Goal: Information Seeking & Learning: Learn about a topic

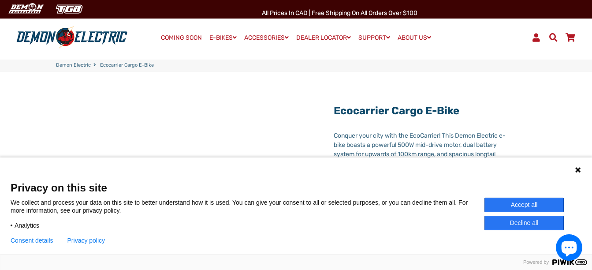
scroll to position [44, 0]
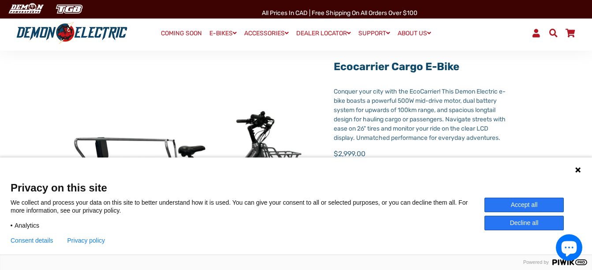
click at [583, 166] on div "Language 1 Language 2 Language 3" at bounding box center [296, 168] width 592 height 22
click at [576, 170] on icon at bounding box center [577, 169] width 7 height 7
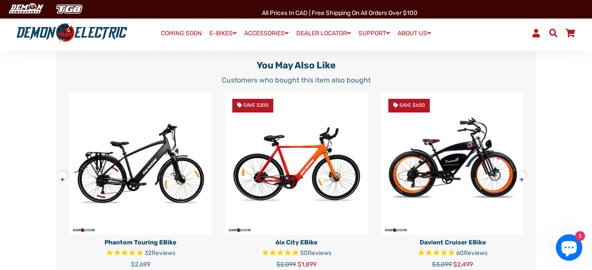
scroll to position [1455, 0]
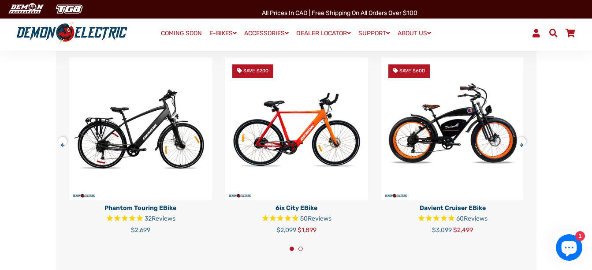
click at [453, 173] on img at bounding box center [452, 128] width 143 height 143
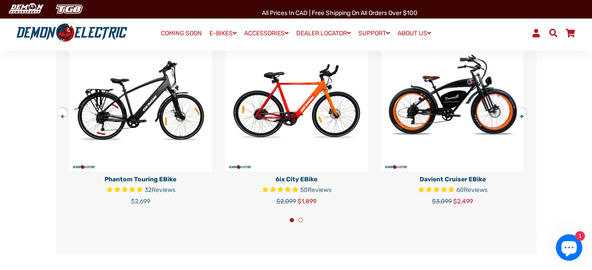
scroll to position [1499, 0]
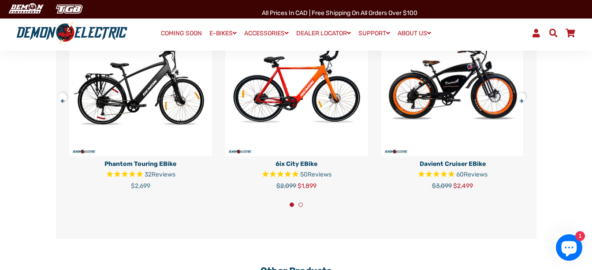
click at [521, 104] on img at bounding box center [452, 84] width 143 height 143
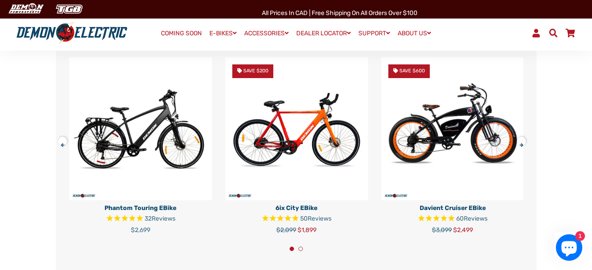
click at [522, 146] on button at bounding box center [524, 139] width 15 height 15
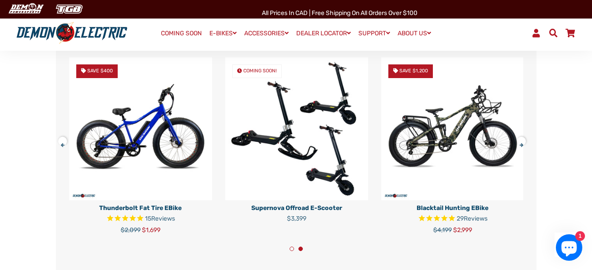
click at [522, 145] on button at bounding box center [524, 139] width 15 height 15
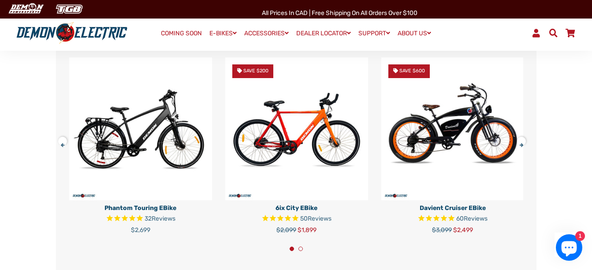
click at [522, 145] on button at bounding box center [524, 139] width 15 height 15
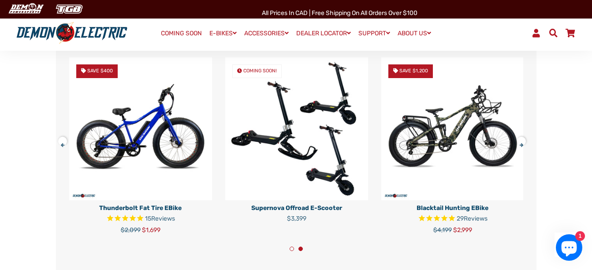
click at [522, 145] on button at bounding box center [524, 139] width 15 height 15
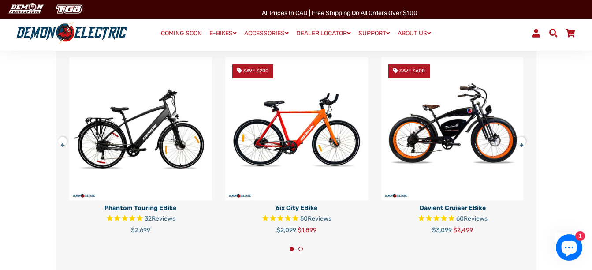
click at [522, 145] on button at bounding box center [524, 139] width 15 height 15
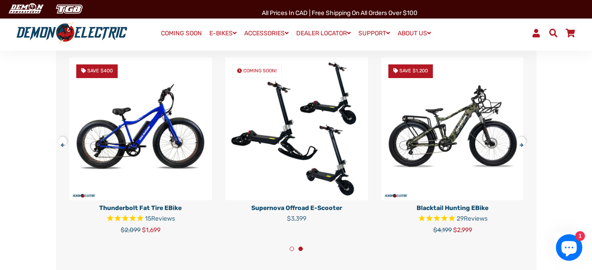
click at [522, 145] on button at bounding box center [524, 139] width 15 height 15
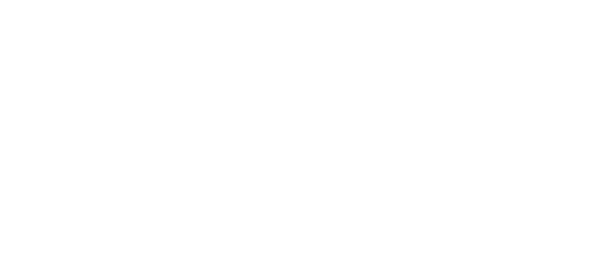
select select "******"
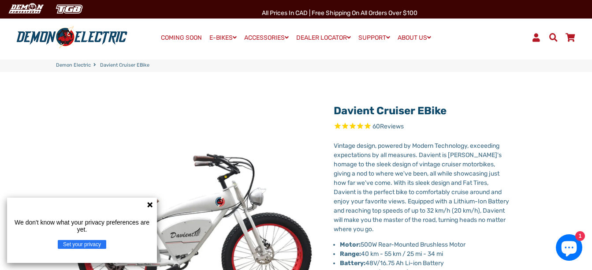
click at [149, 206] on icon at bounding box center [149, 204] width 7 height 7
